Goal: Communication & Community: Answer question/provide support

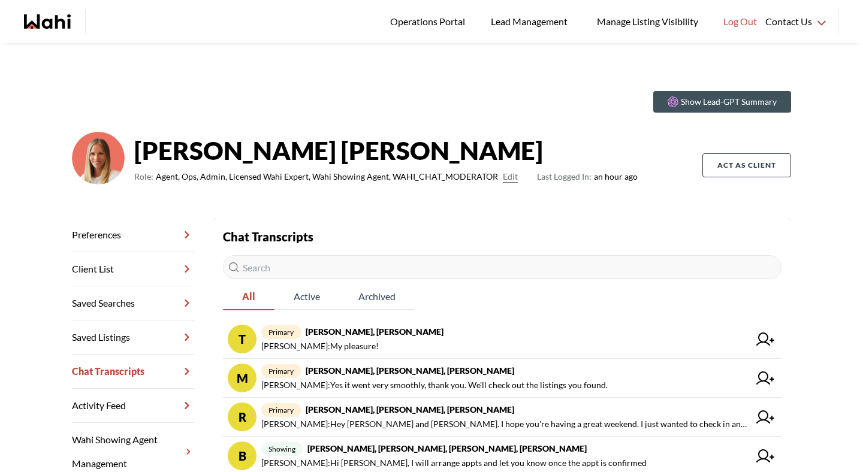
click at [310, 257] on input "text" at bounding box center [502, 267] width 559 height 24
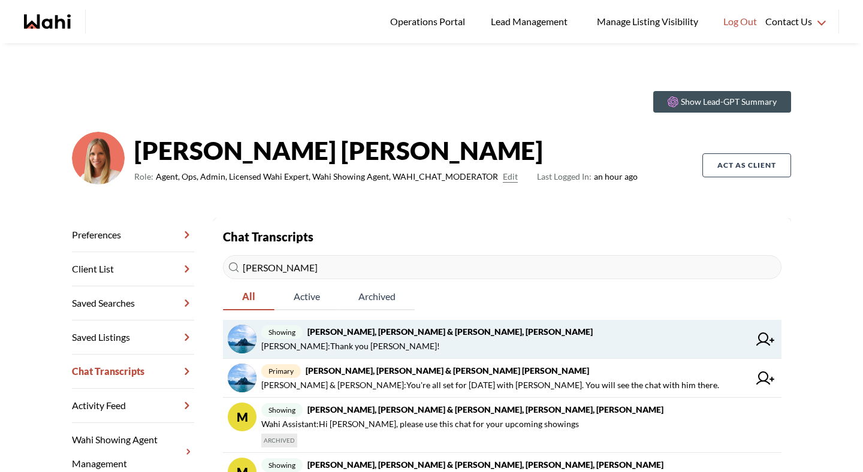
type input "jas"
click at [338, 332] on strong "Jason Brown, Jason & Lauryn Vaz-Brown, Khalid, Michelle" at bounding box center [449, 332] width 285 height 10
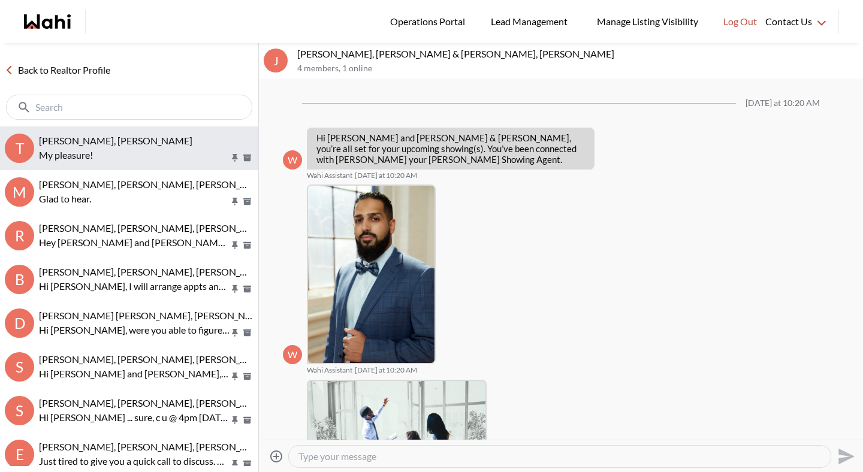
scroll to position [584, 0]
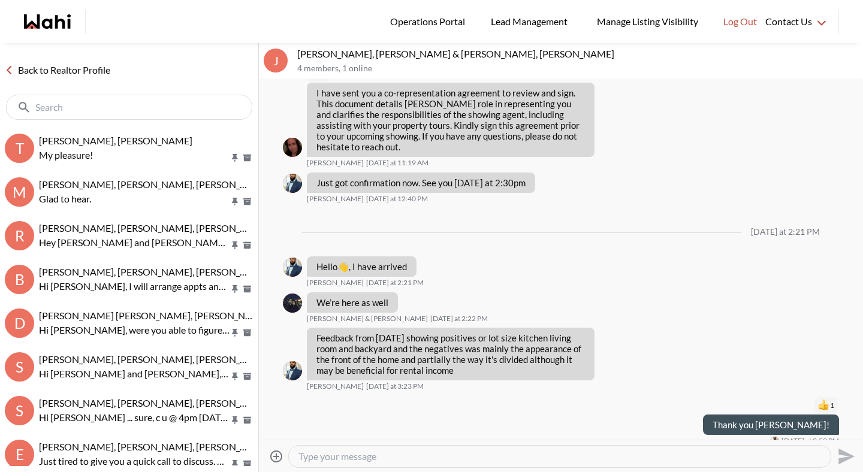
click at [103, 71] on link "Back to Realtor Profile" at bounding box center [57, 70] width 115 height 16
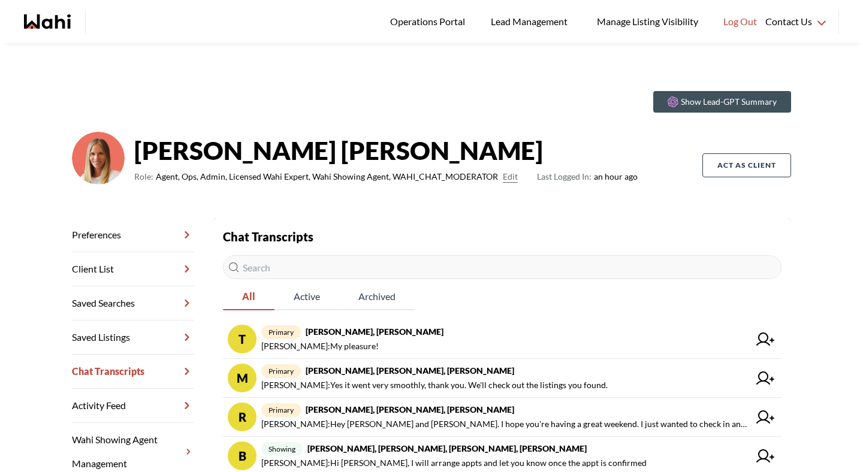
click at [331, 275] on input "text" at bounding box center [502, 267] width 559 height 24
type input "jason"
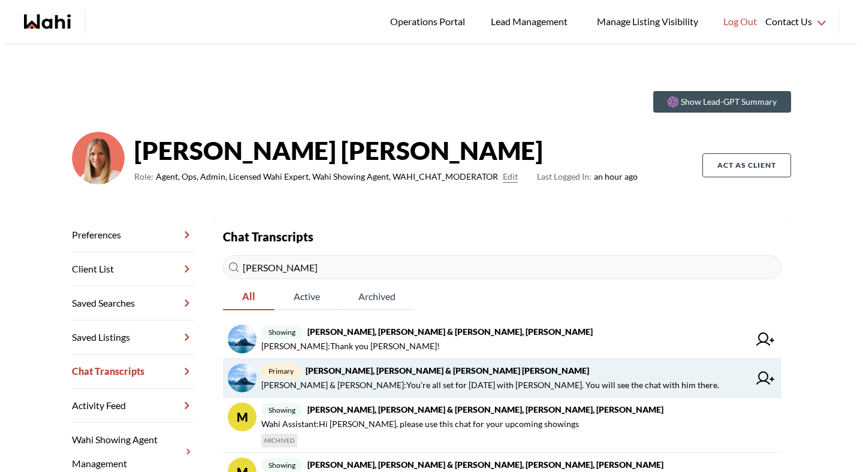
click at [377, 388] on span "Jason & Lauryn Vaz-Brown : You're all set for tomorrow with Khalid. You will se…" at bounding box center [490, 385] width 458 height 14
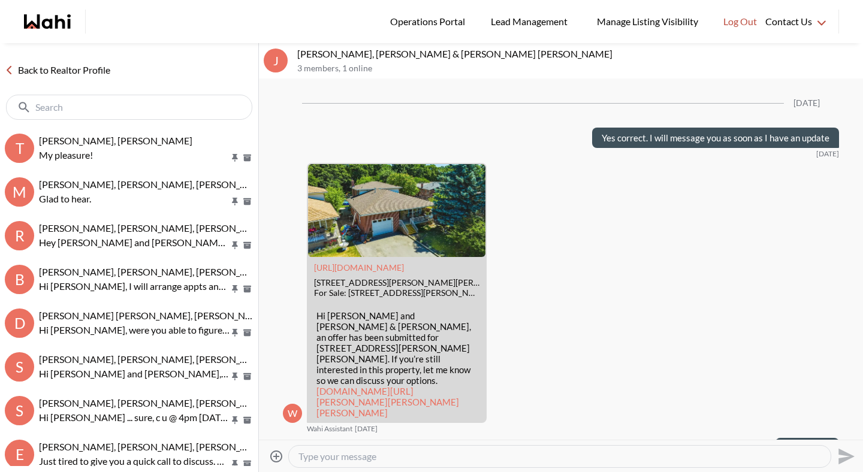
scroll to position [1859, 0]
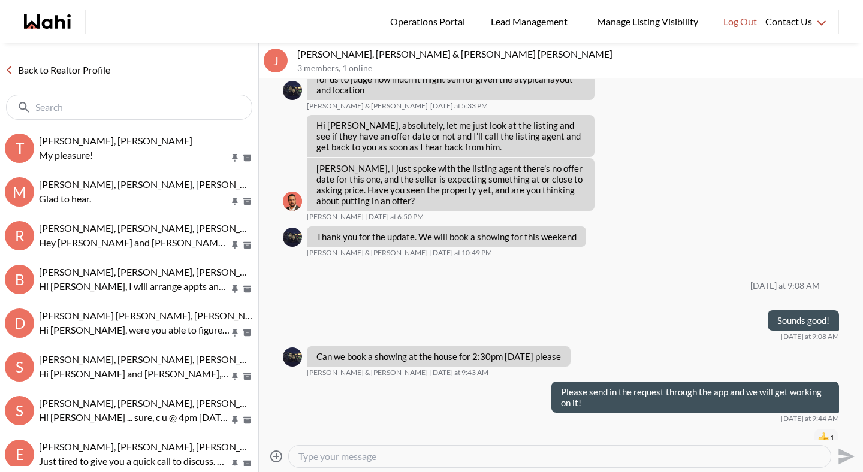
click at [368, 454] on textarea "Type your message" at bounding box center [559, 457] width 523 height 12
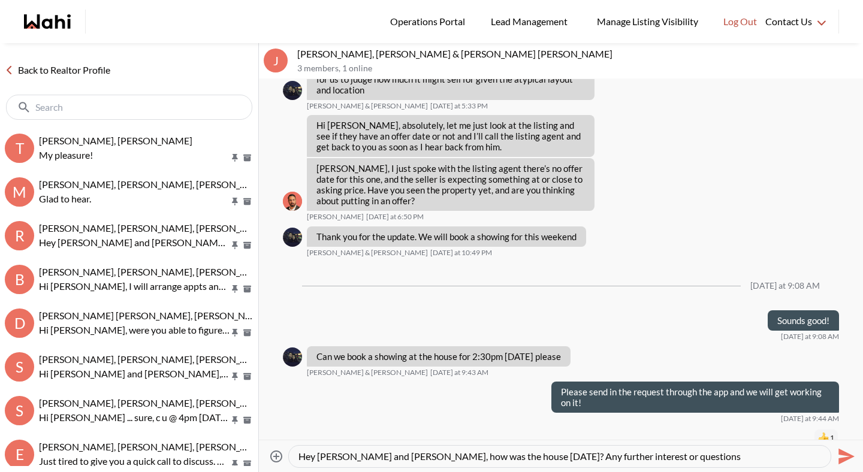
type textarea "Hey Jason and Lauryn, how was the house yesterday? Any further interest or ques…"
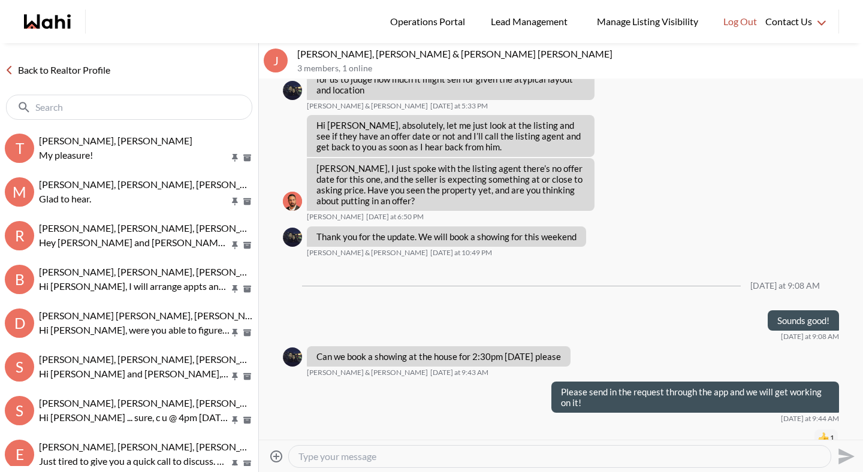
scroll to position [1954, 0]
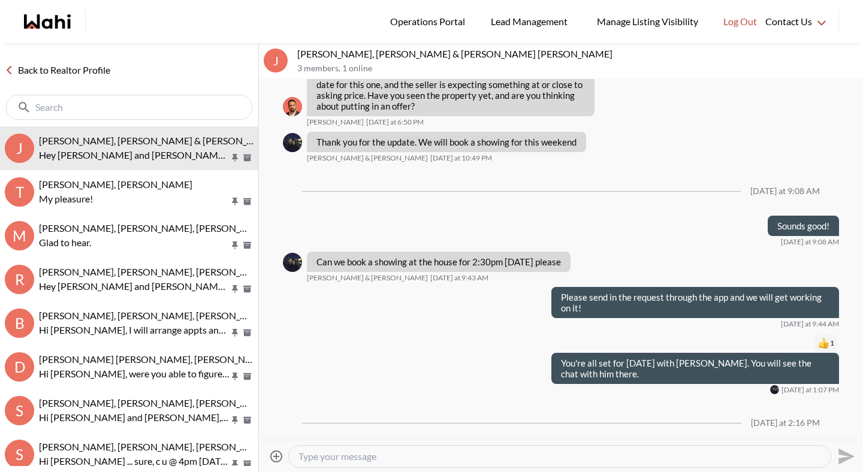
click at [86, 73] on link "Back to Realtor Profile" at bounding box center [57, 70] width 115 height 16
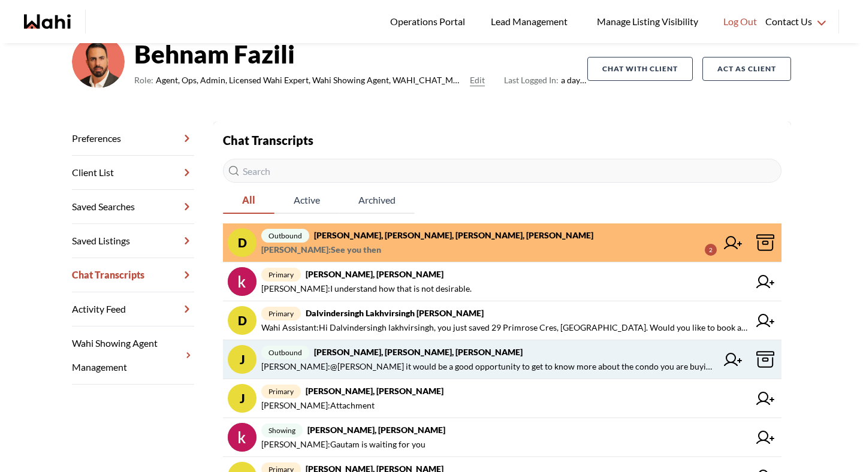
scroll to position [98, 0]
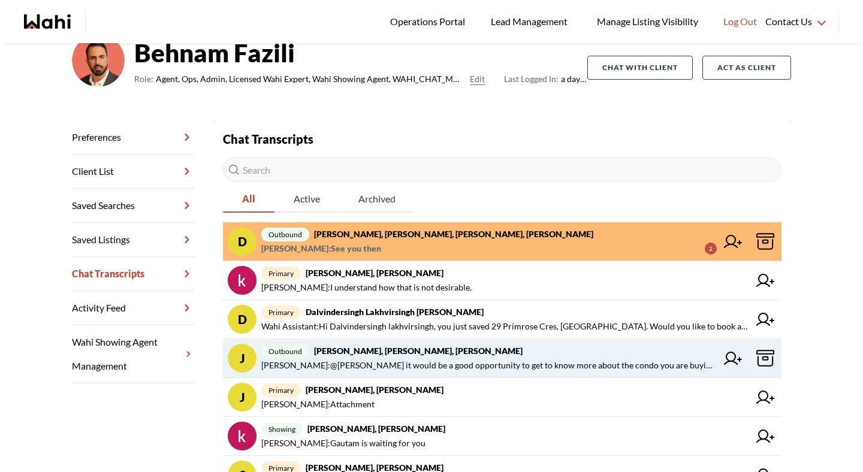
click at [422, 396] on span "primary Josh Hortaleza, Faraz, Behnam" at bounding box center [505, 390] width 488 height 14
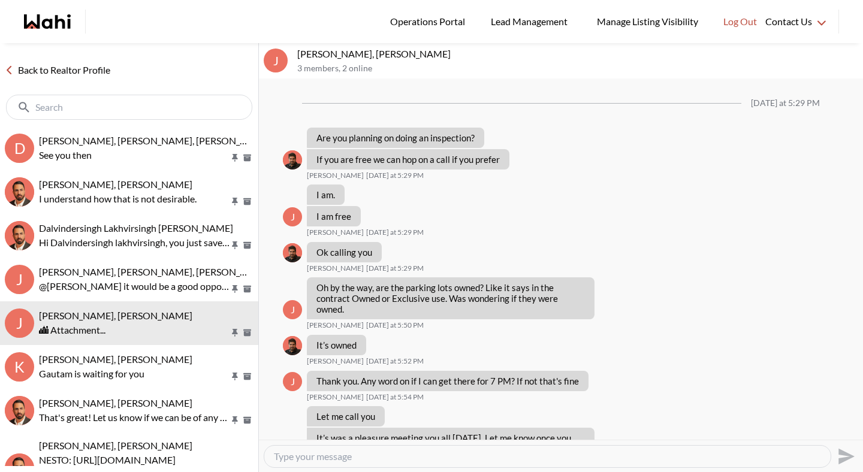
scroll to position [685, 0]
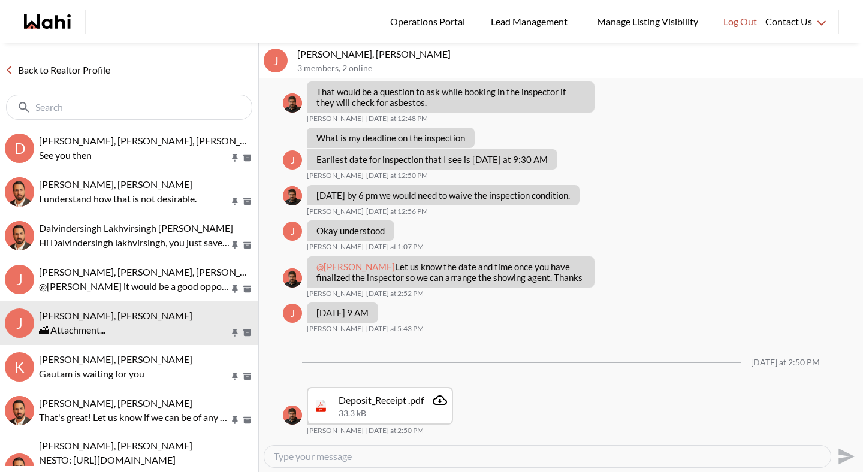
click at [92, 71] on link "Back to Realtor Profile" at bounding box center [57, 70] width 115 height 16
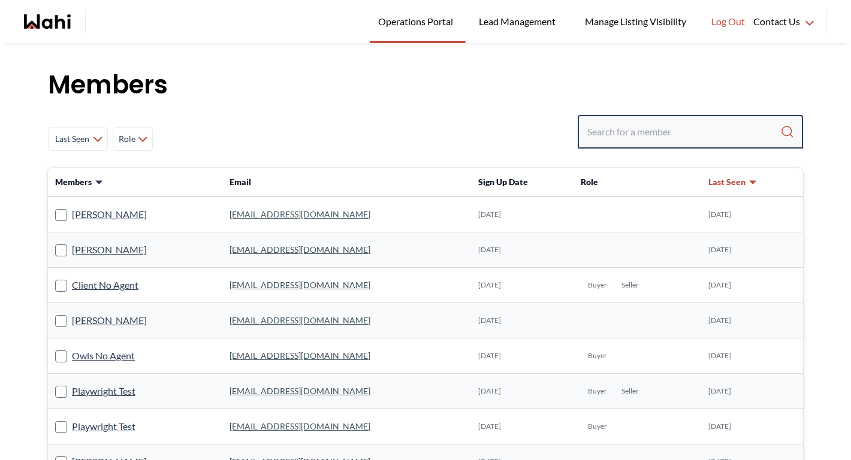
click at [703, 131] on input "Search input" at bounding box center [683, 132] width 193 height 22
paste input "k.fratric19@gmail.com"
type input "k.fratric19@gmail.com"
